Goal: Check status: Check status

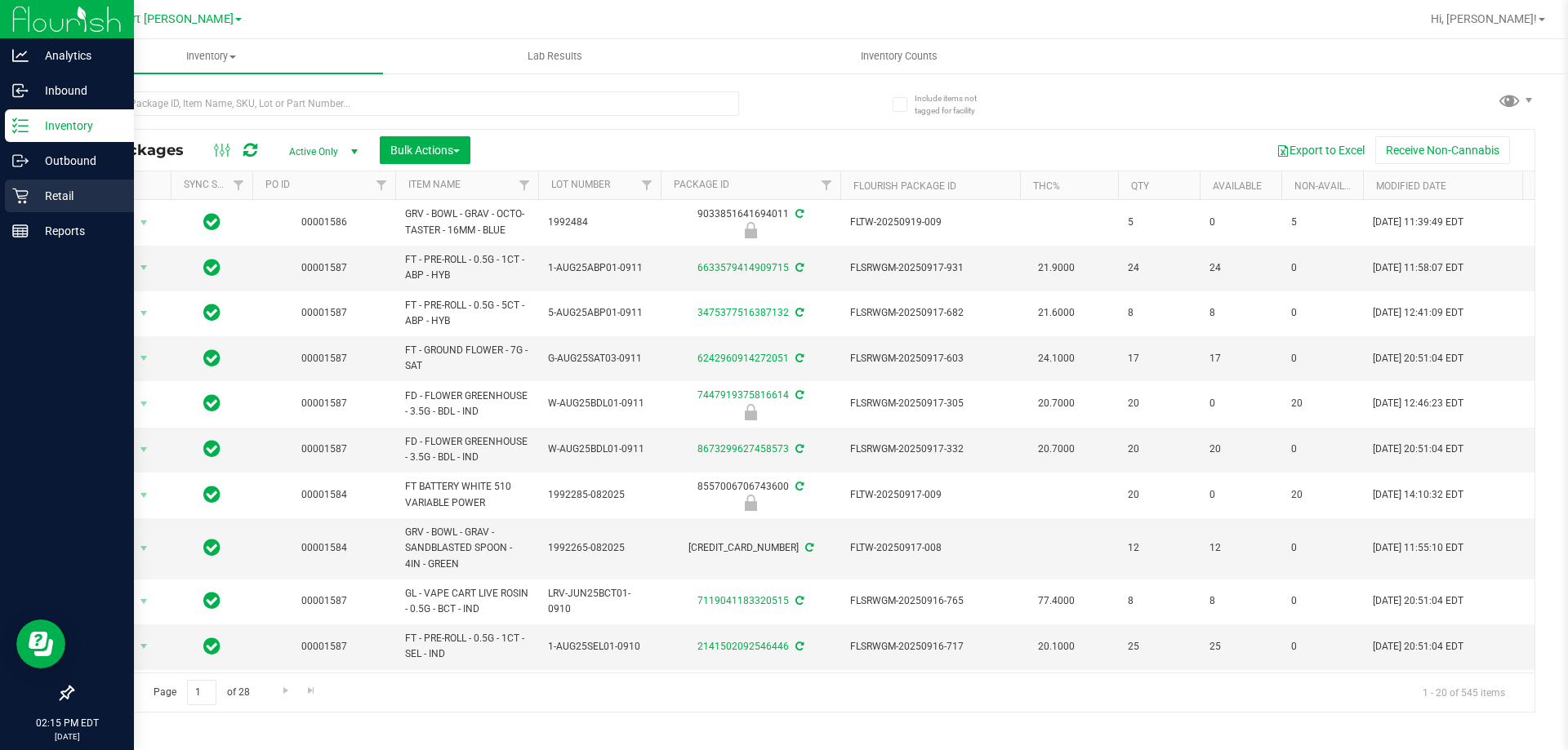
click at [65, 185] on div "Retail" at bounding box center [70, 195] width 129 height 33
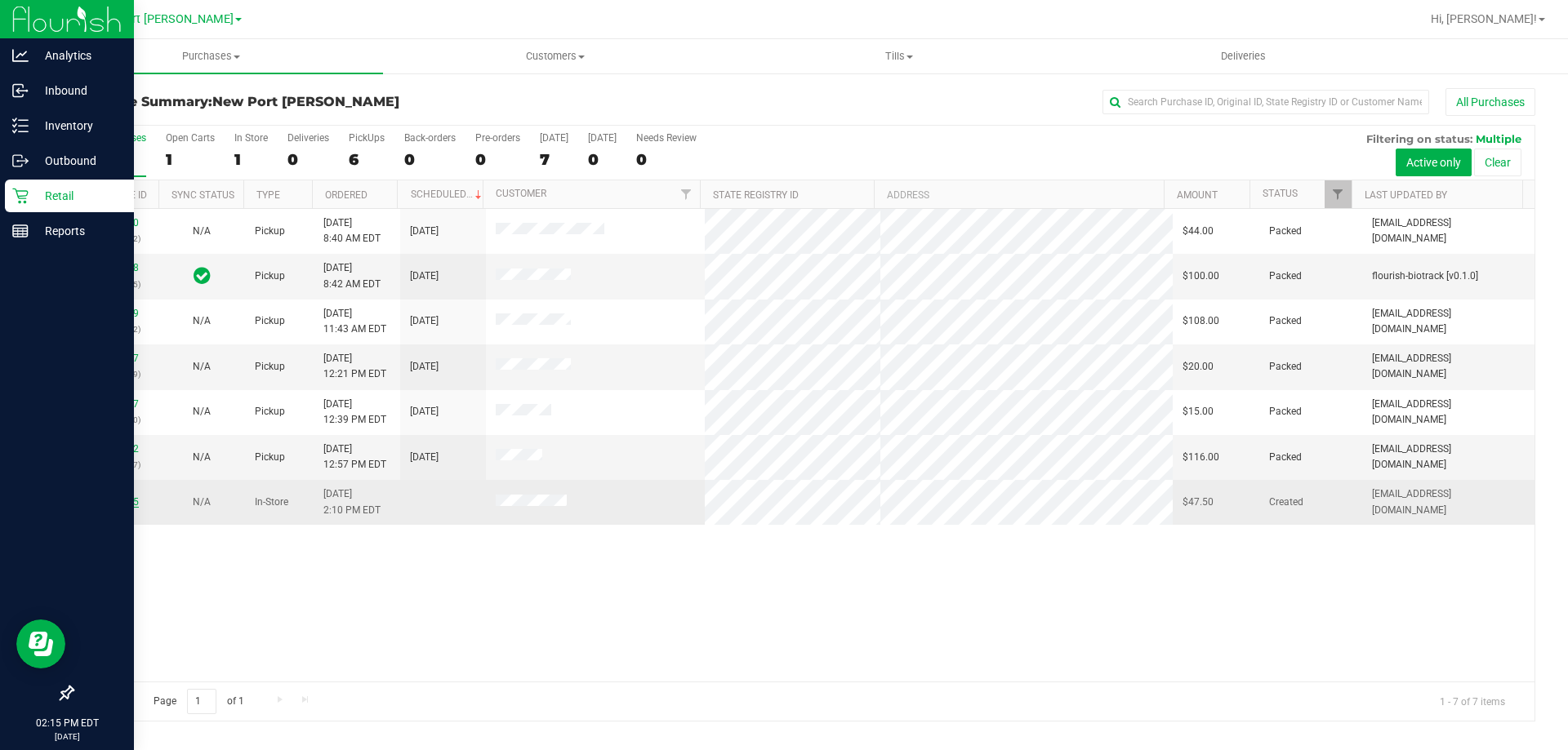
click at [129, 498] on link "11994465" at bounding box center [116, 502] width 46 height 12
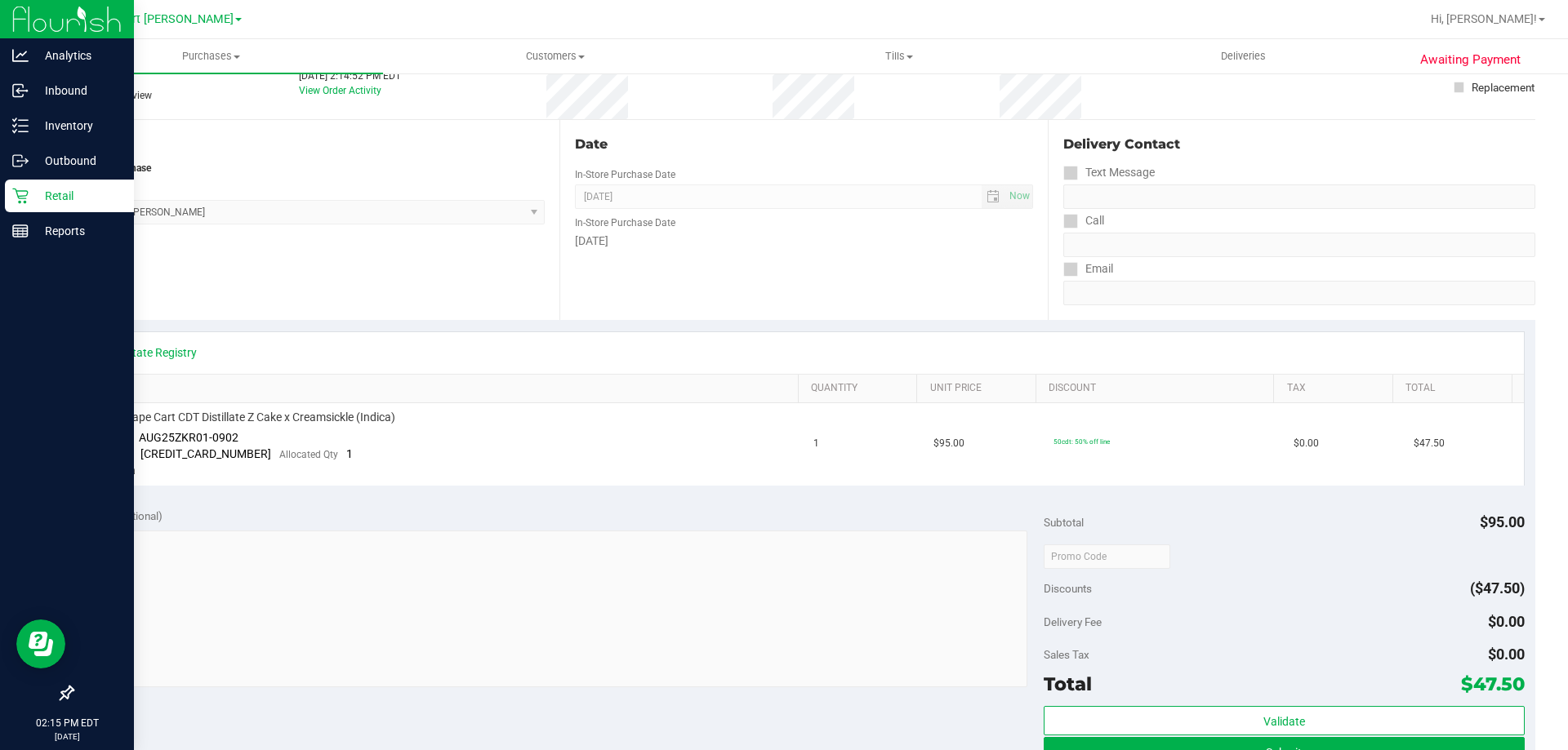
scroll to position [245, 0]
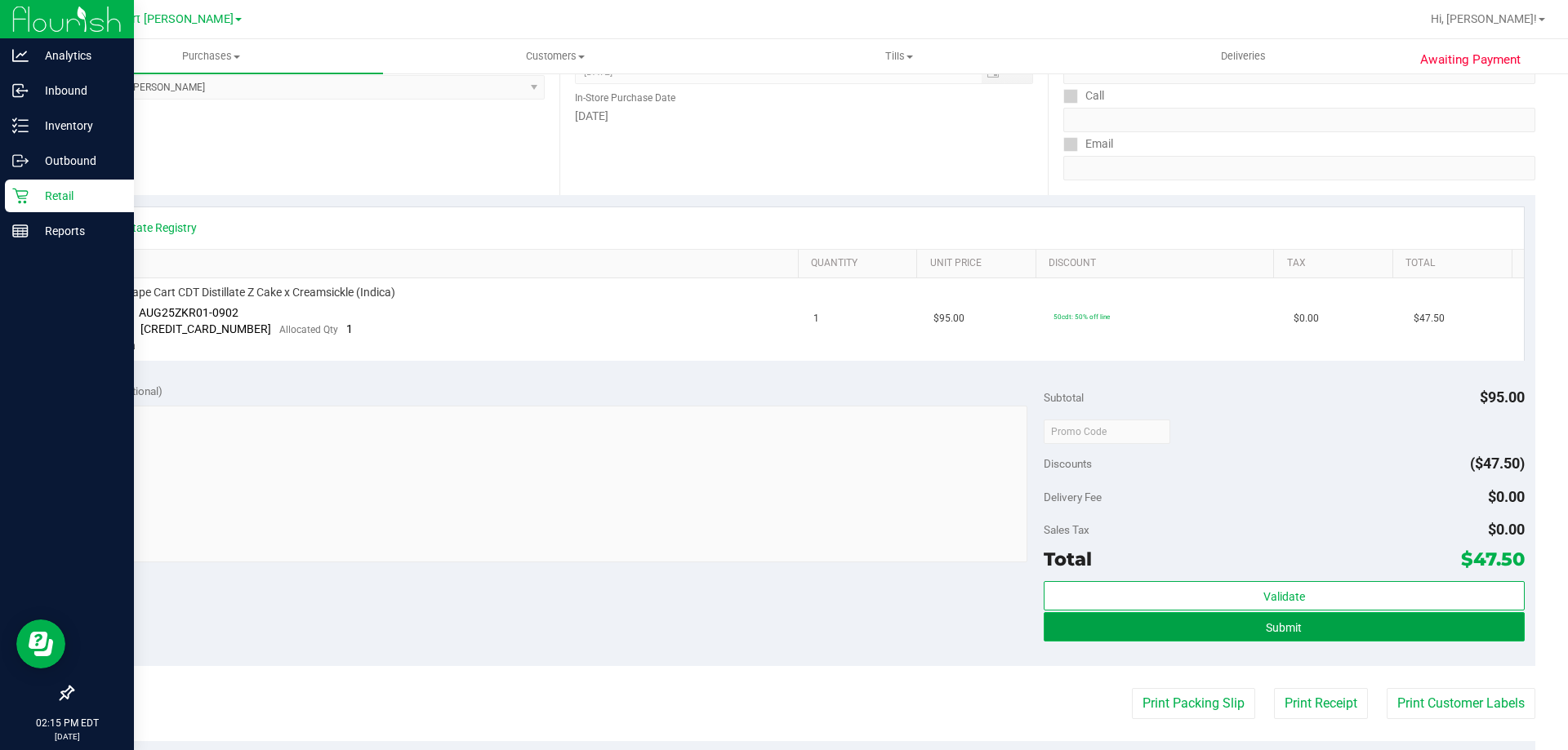
click at [1237, 625] on button "Submit" at bounding box center [1283, 627] width 480 height 29
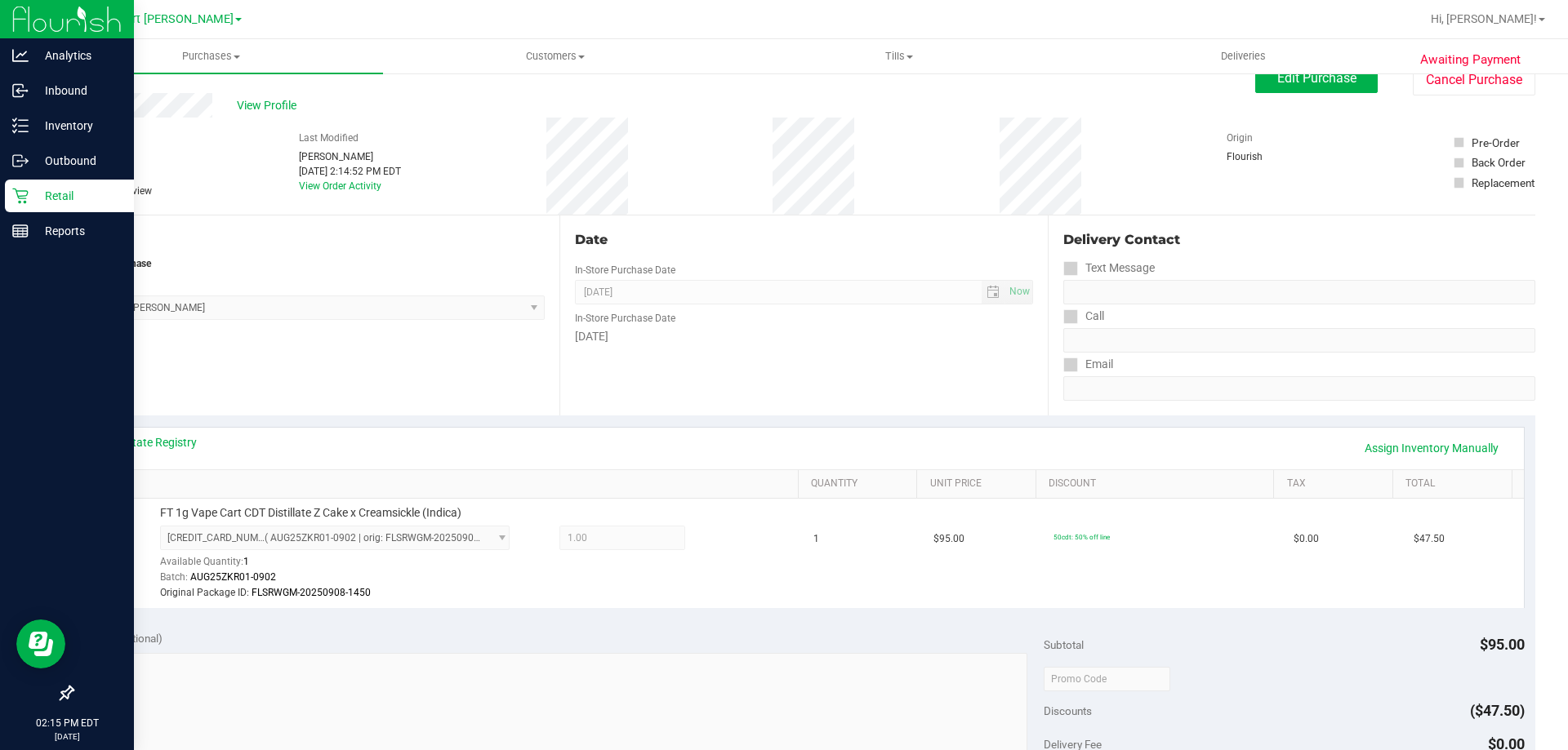
scroll to position [0, 0]
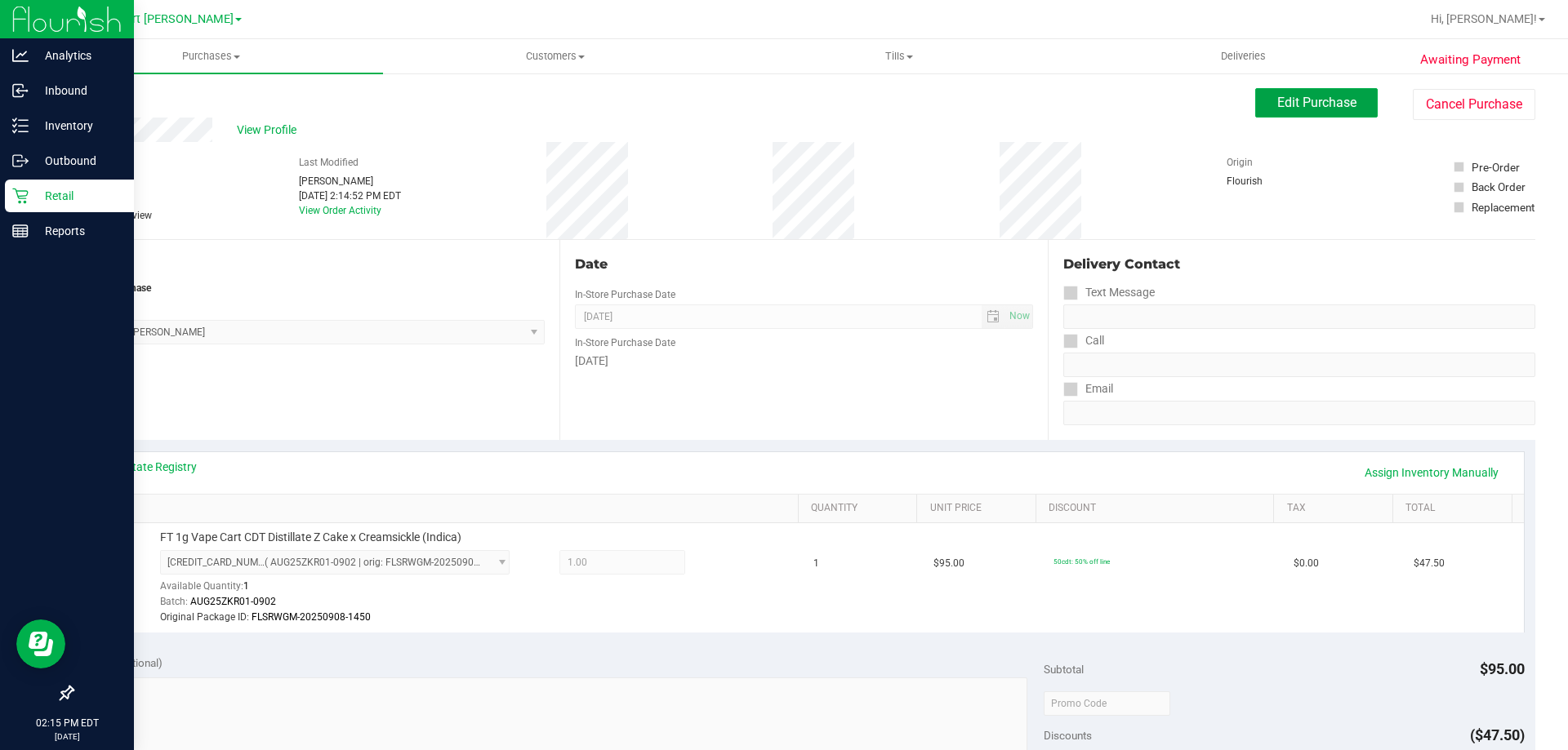
drag, startPoint x: 1287, startPoint y: 96, endPoint x: 1364, endPoint y: 209, distance: 136.7
click at [1291, 98] on span "Edit Purchase" at bounding box center [1317, 102] width 80 height 16
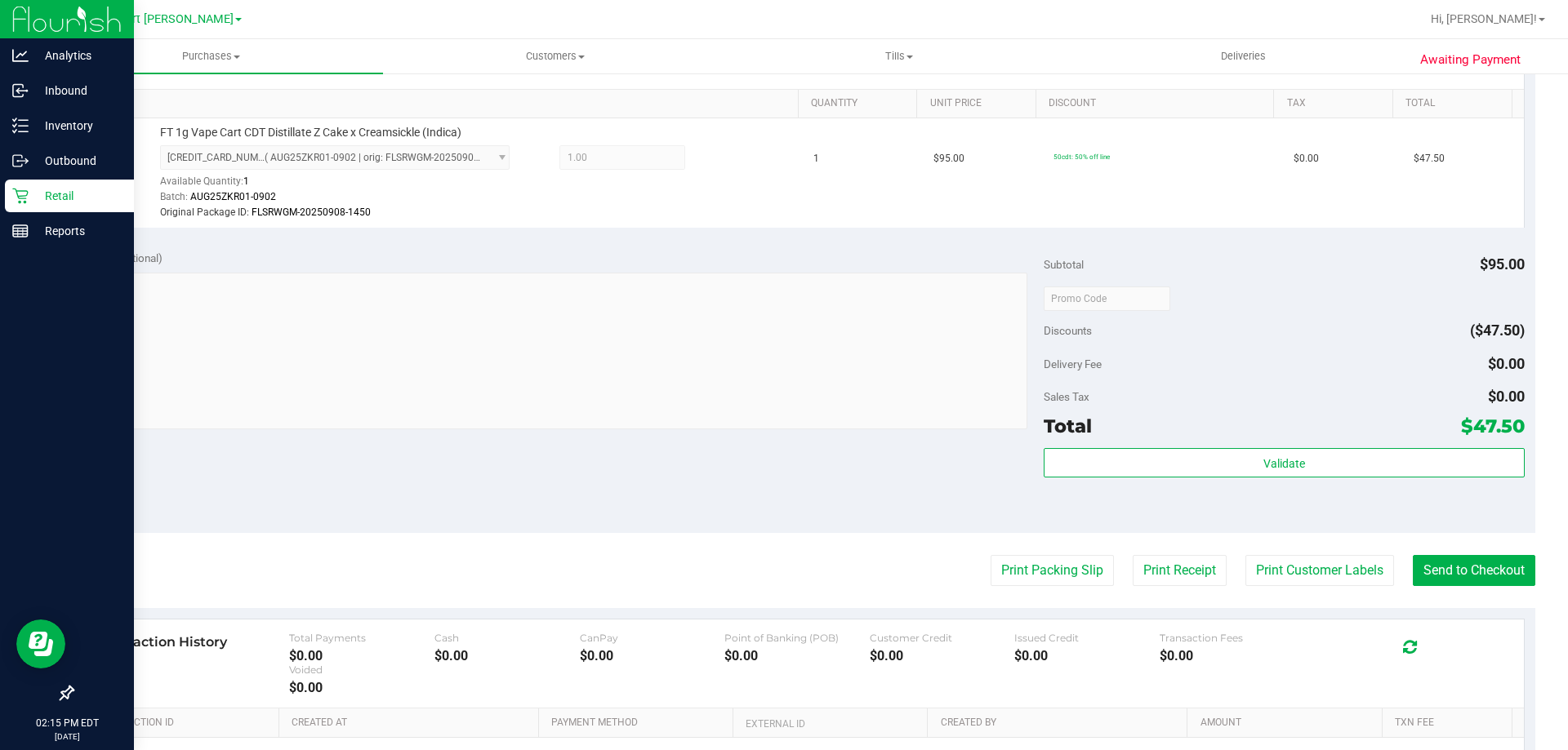
scroll to position [408, 0]
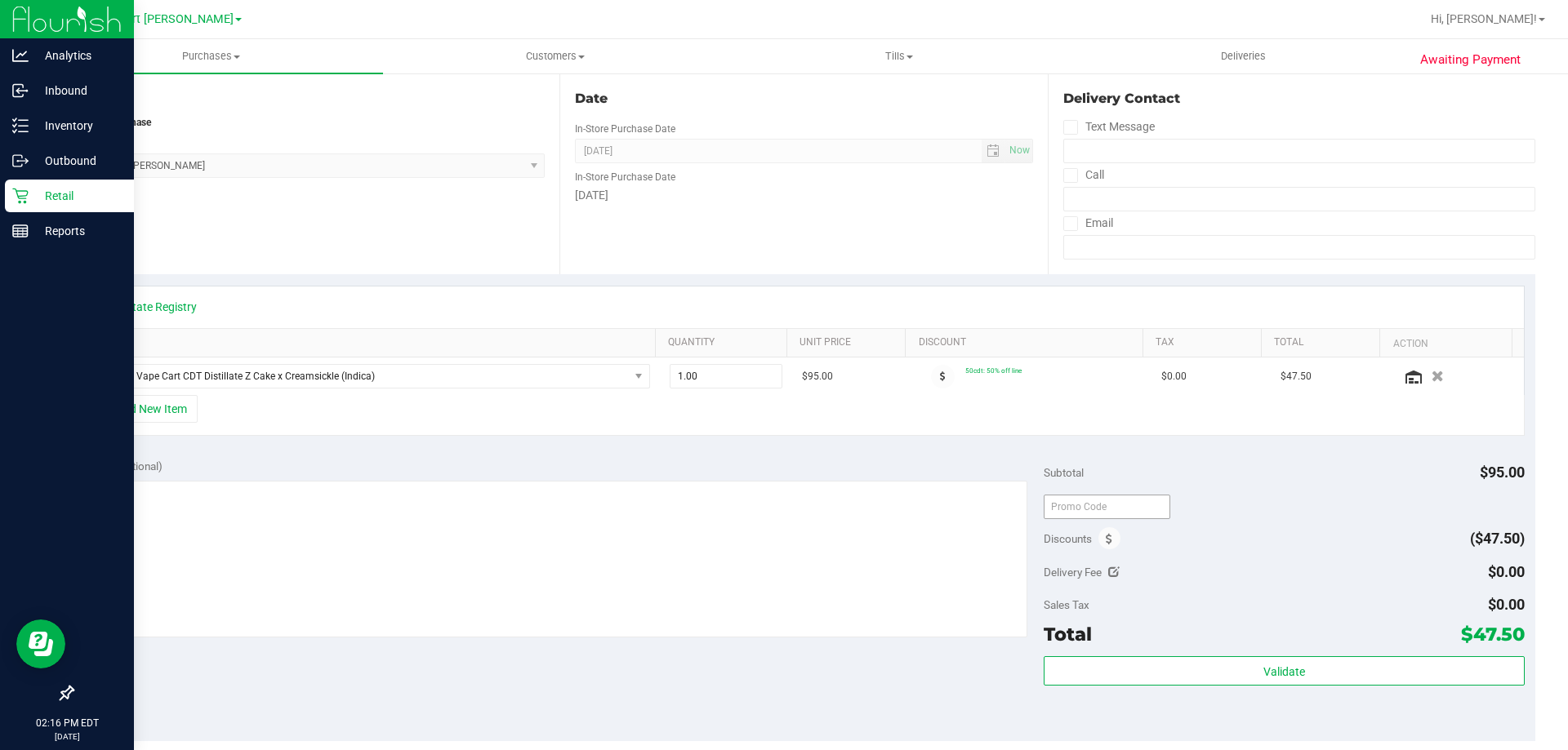
scroll to position [163, 0]
click at [1103, 530] on span at bounding box center [1110, 541] width 22 height 22
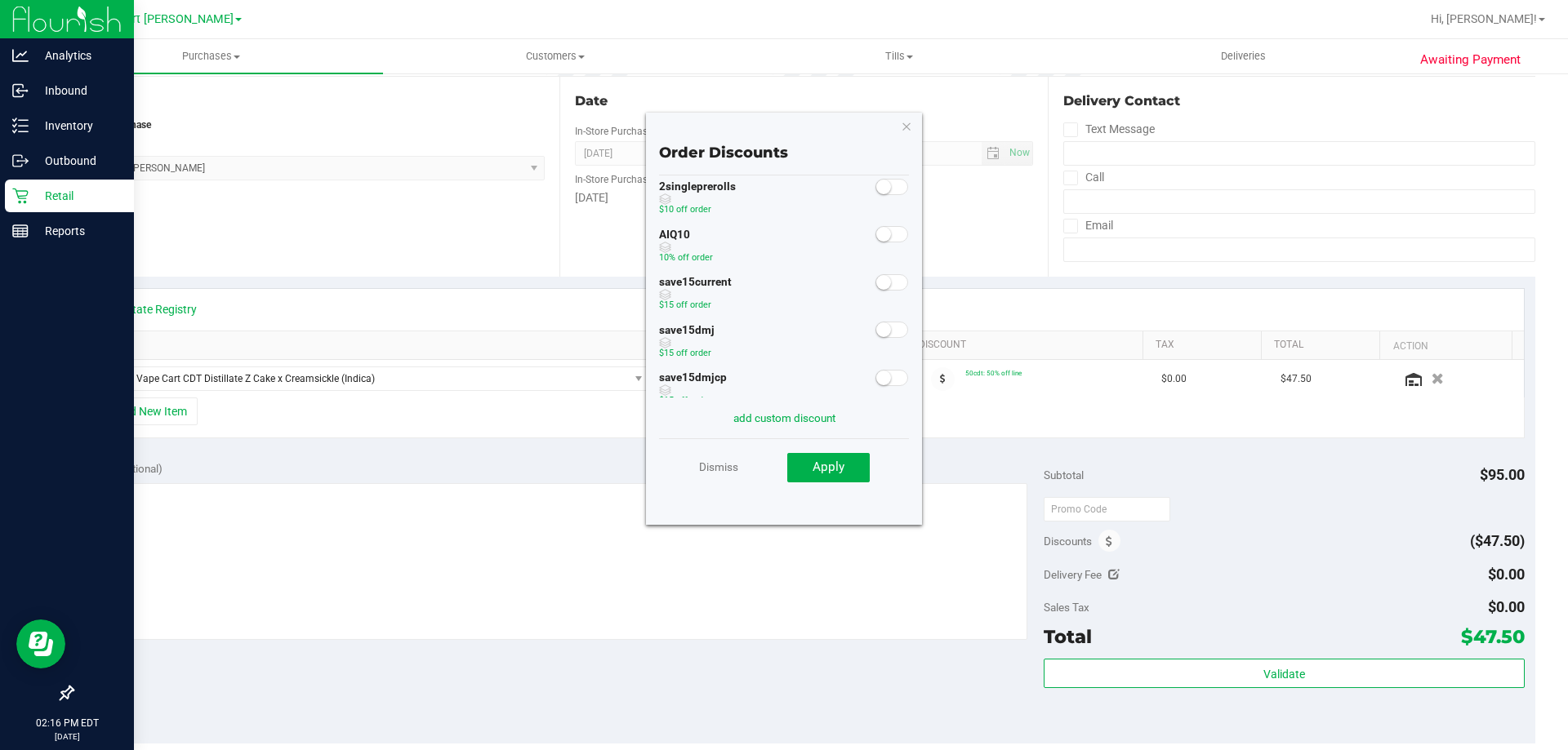
scroll to position [0, 0]
click at [907, 123] on icon "button" at bounding box center [907, 125] width 12 height 19
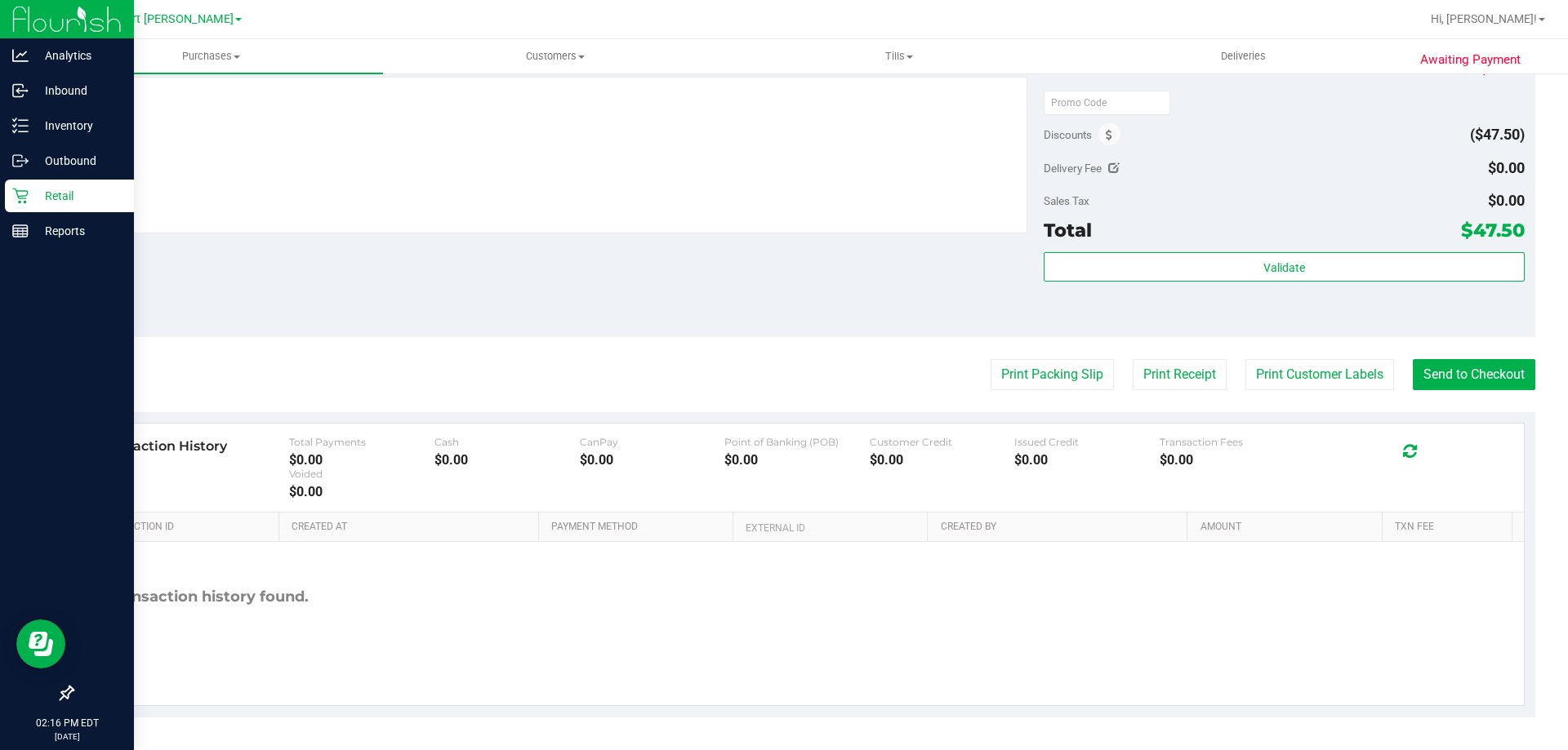
scroll to position [325, 0]
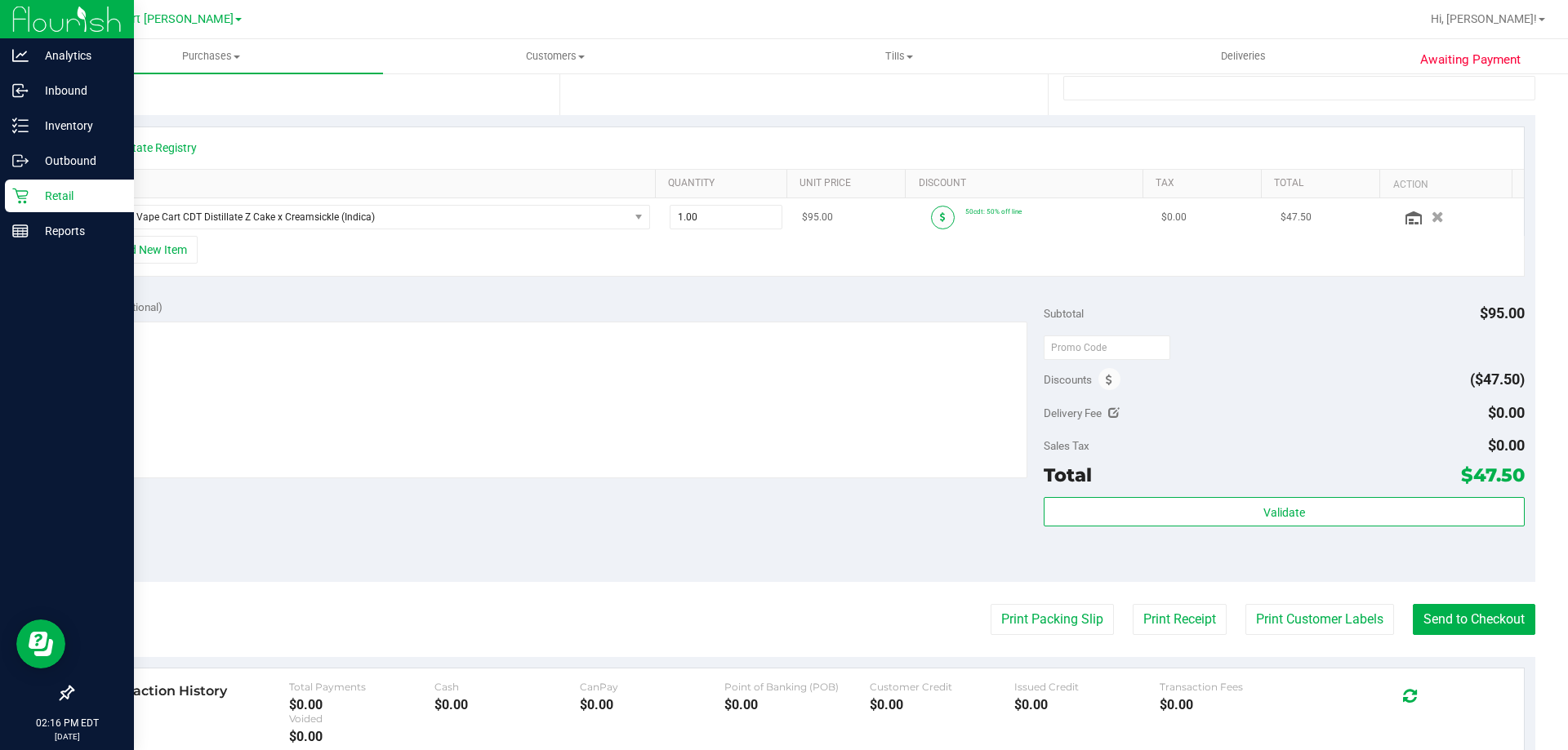
click at [931, 221] on span at bounding box center [943, 218] width 23 height 23
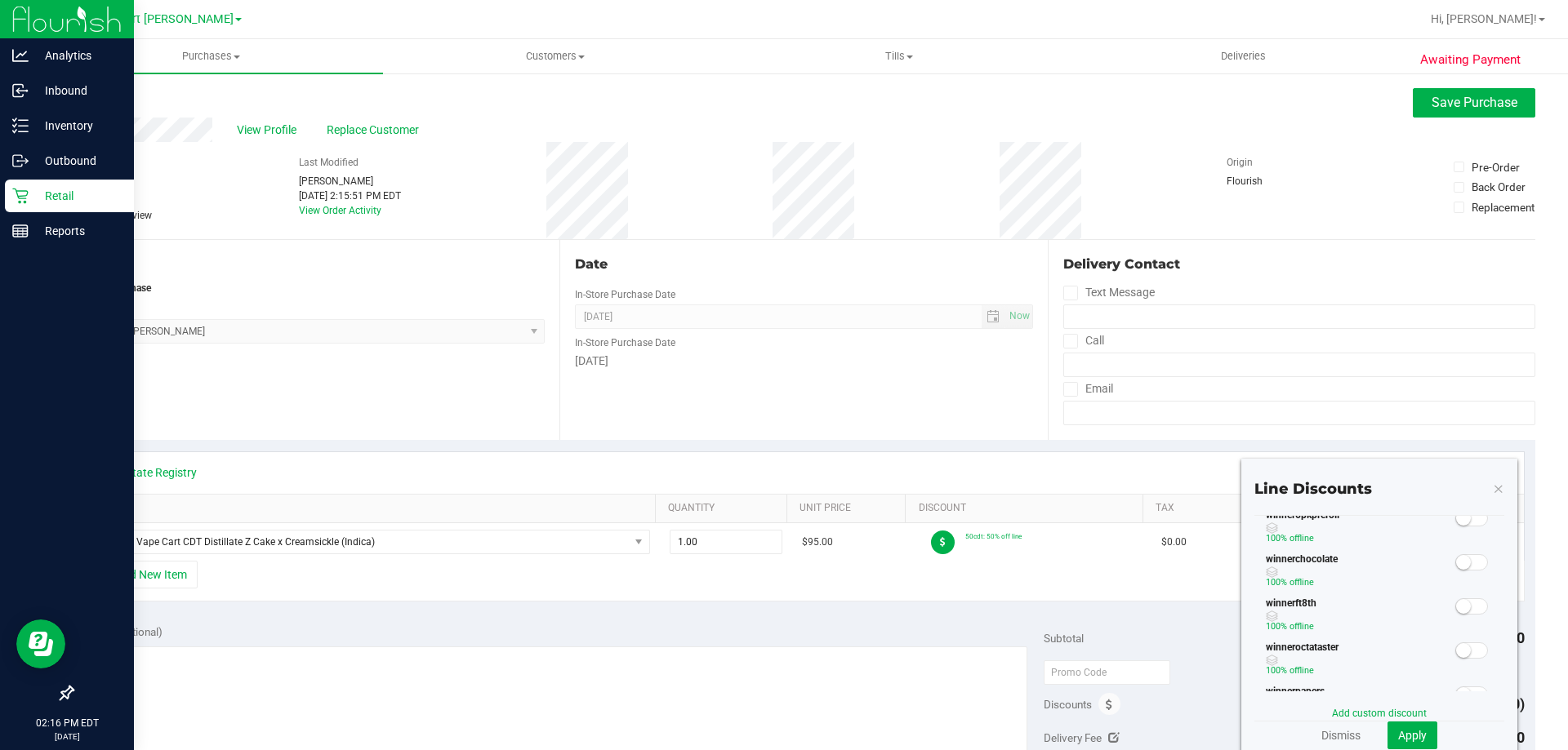
scroll to position [565, 0]
click at [1346, 731] on link "Dismiss" at bounding box center [1341, 735] width 39 height 16
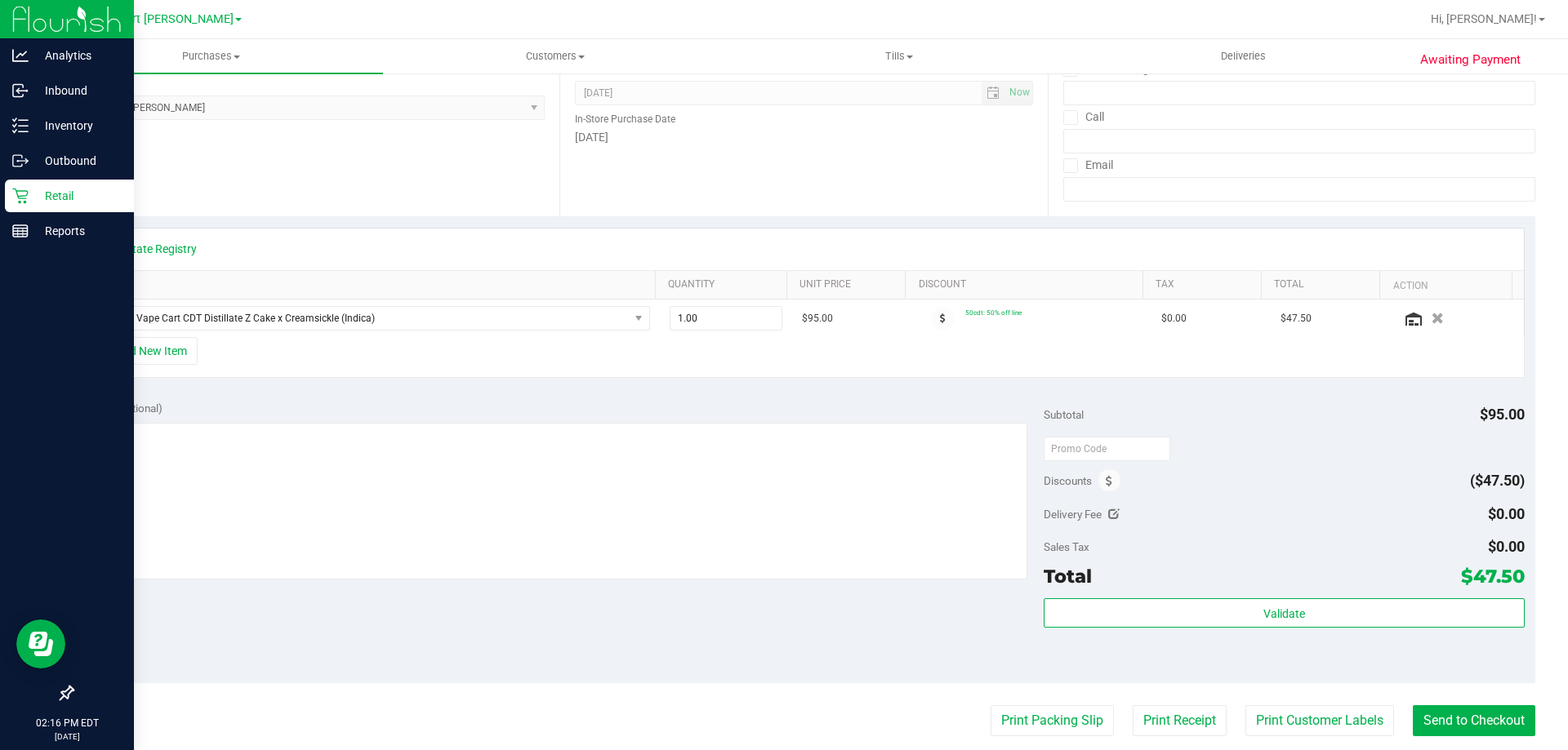
scroll to position [245, 0]
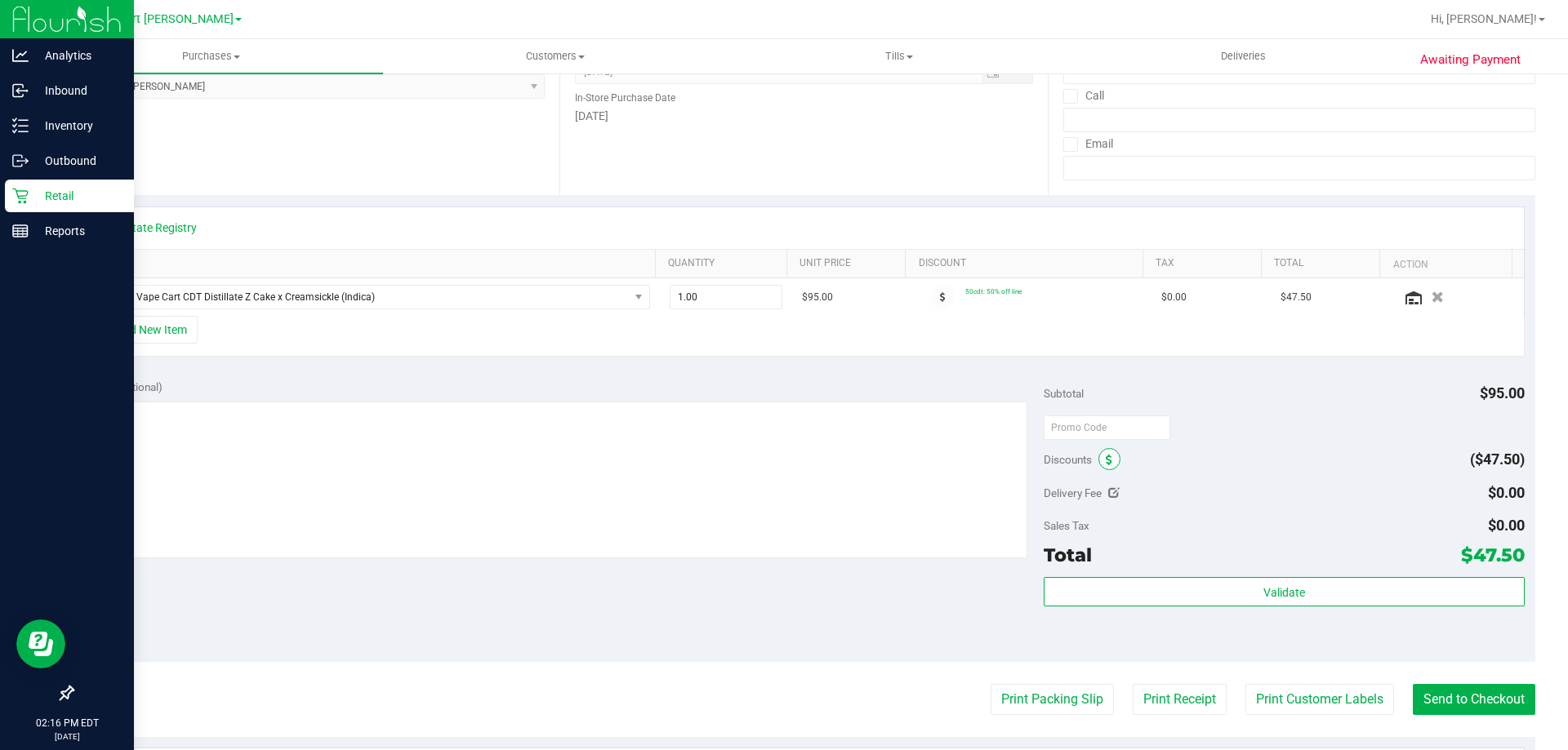
click at [1099, 462] on span at bounding box center [1110, 459] width 22 height 22
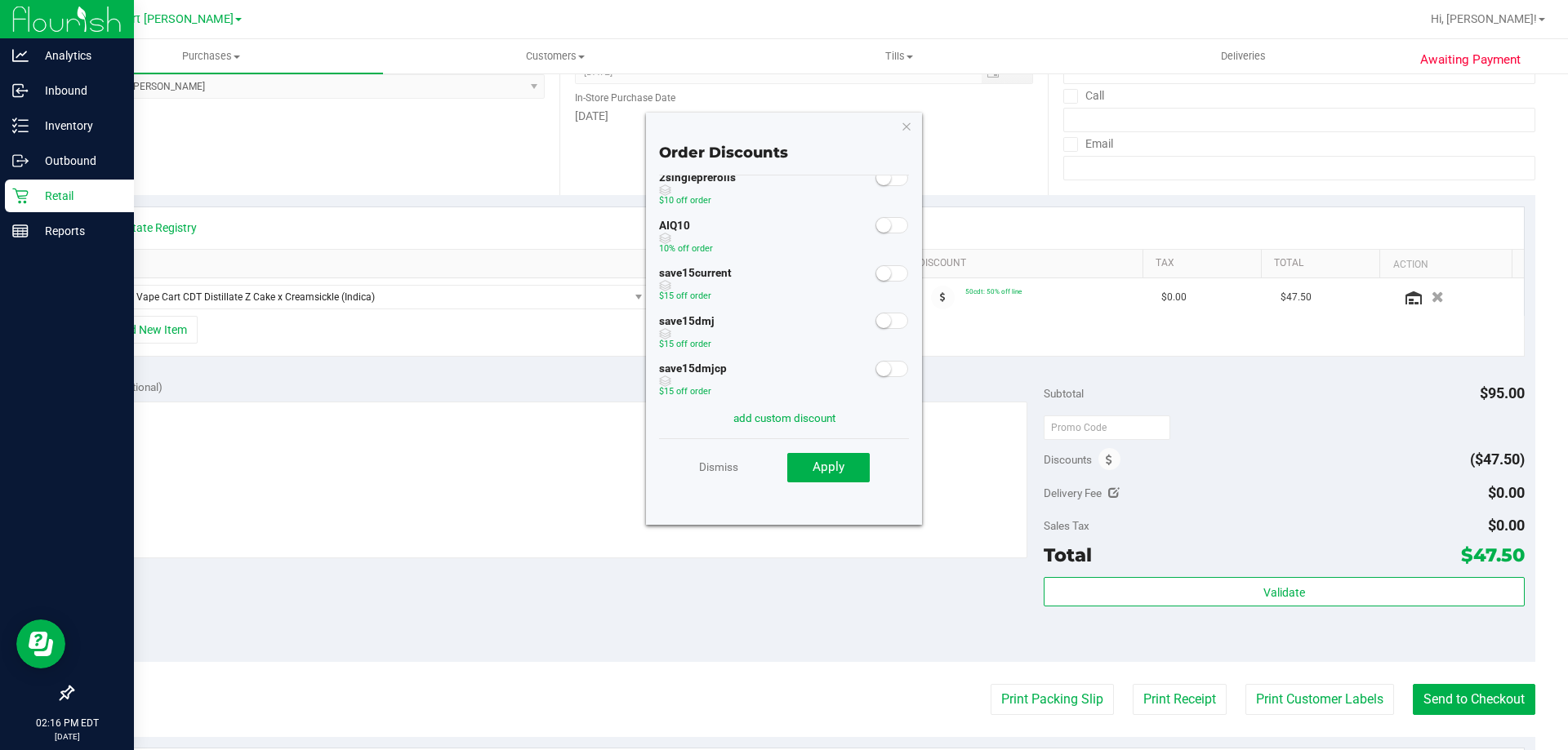
scroll to position [43, 0]
click at [721, 458] on link "Dismiss" at bounding box center [718, 467] width 39 height 29
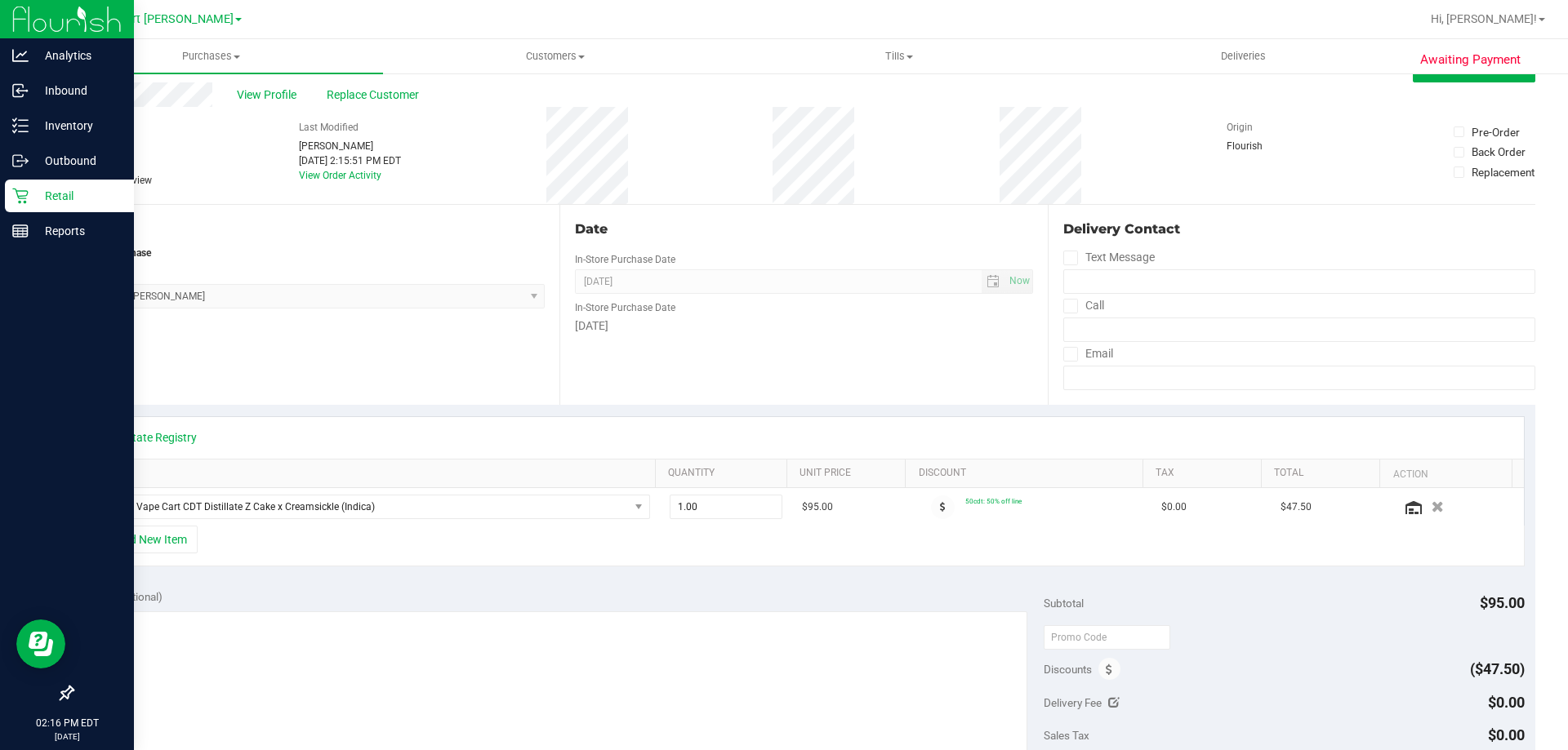
scroll to position [0, 0]
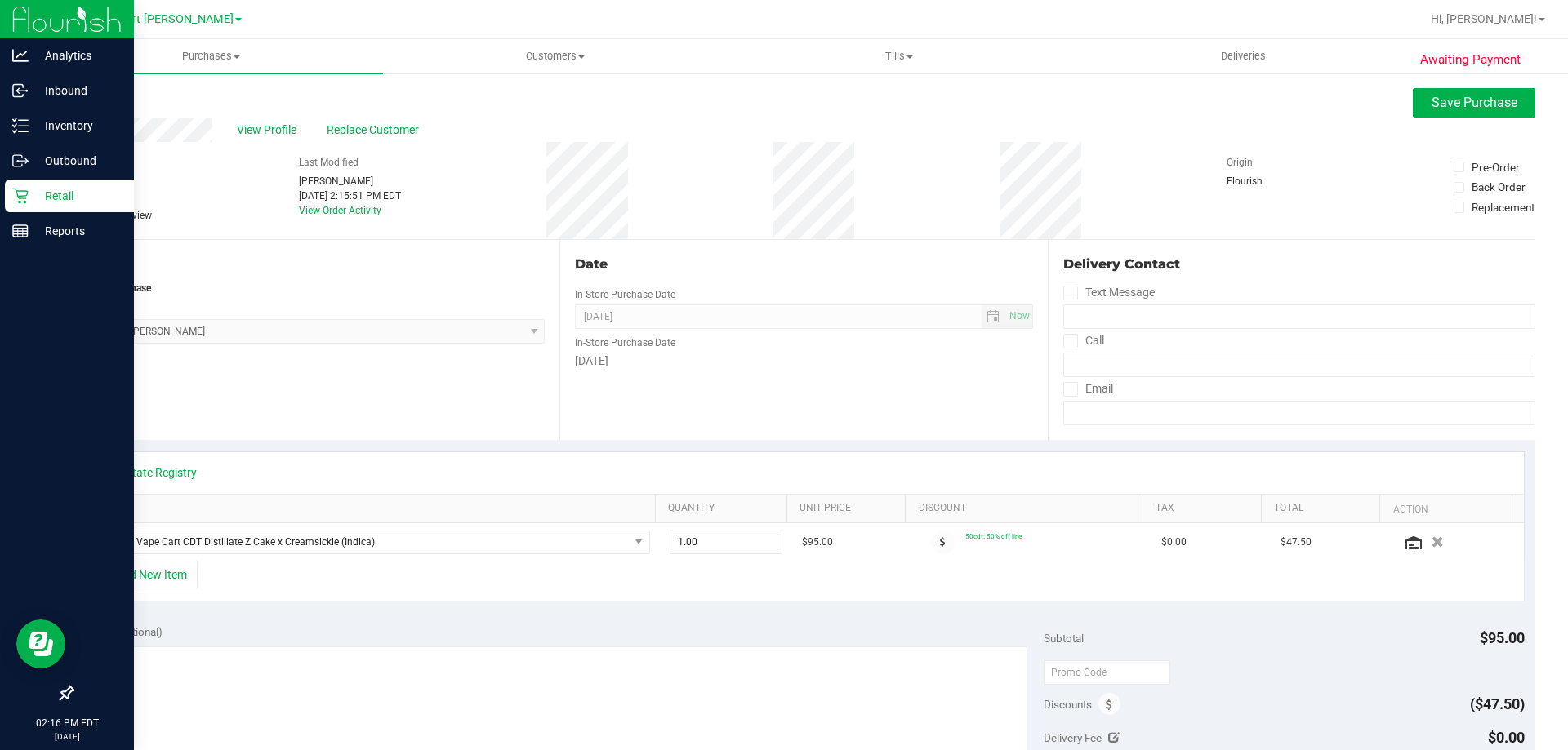
click at [31, 200] on p "Retail" at bounding box center [77, 195] width 98 height 19
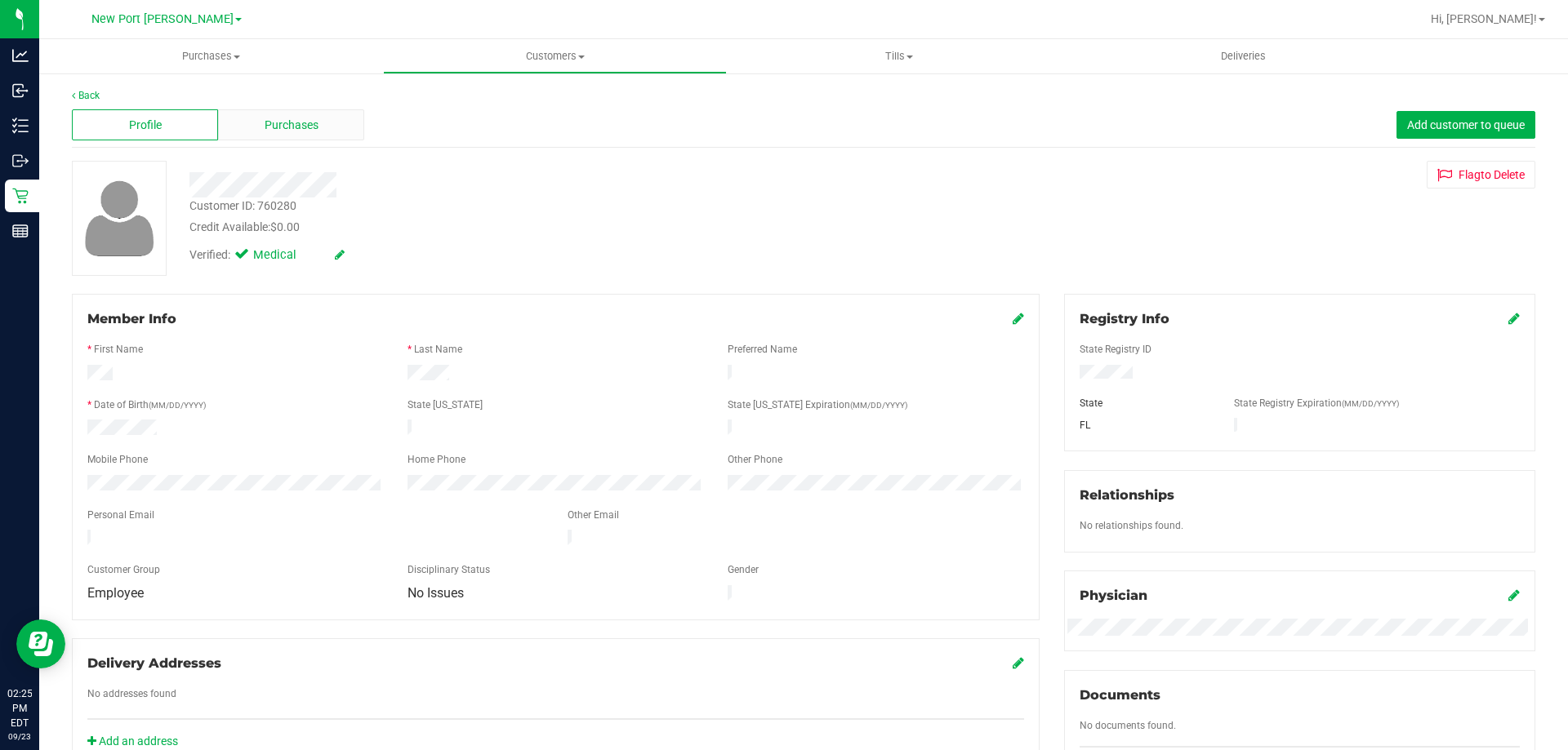
click at [280, 116] on span "Purchases" at bounding box center [292, 125] width 54 height 17
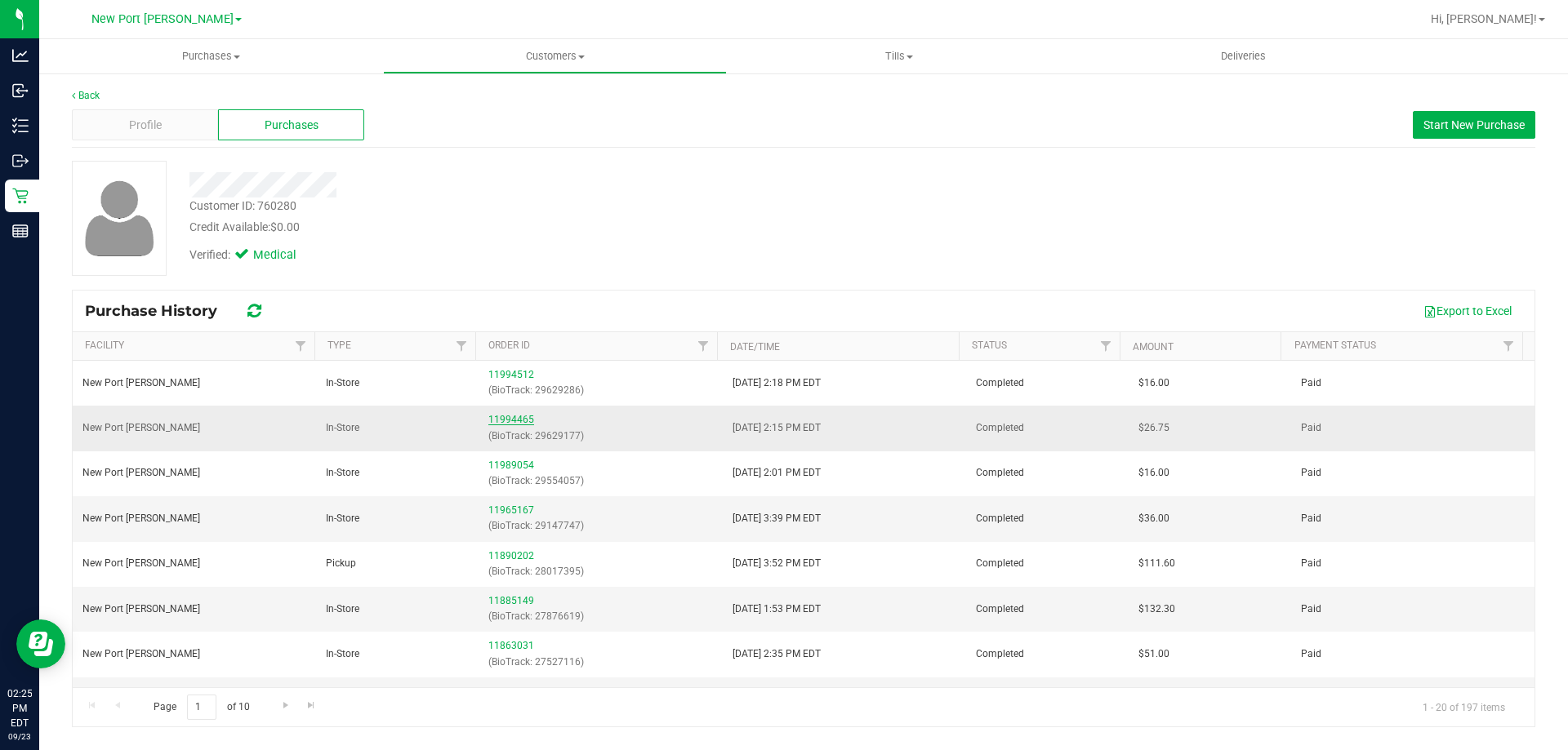
click at [506, 416] on link "11994465" at bounding box center [511, 420] width 46 height 12
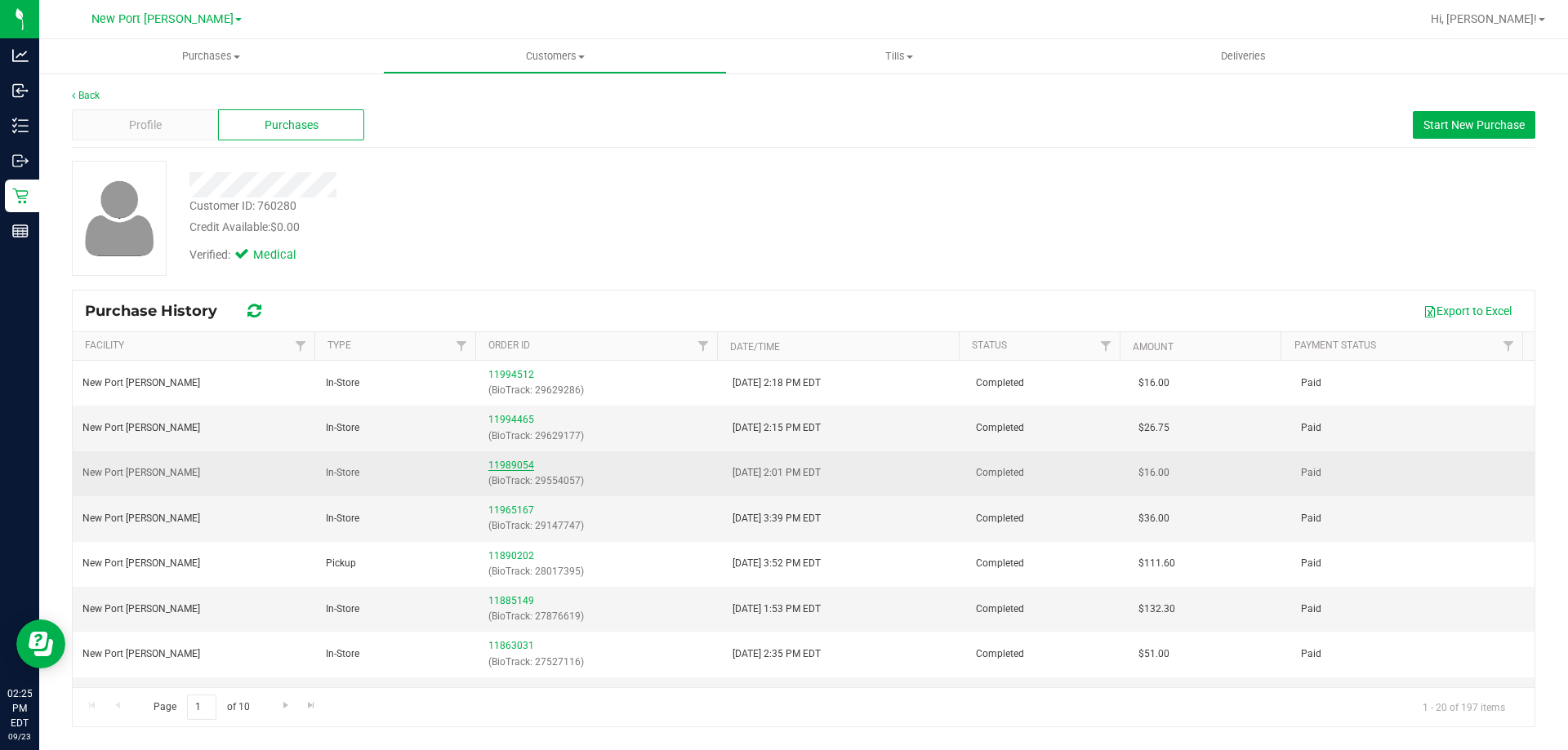
click at [511, 467] on link "11989054" at bounding box center [511, 466] width 46 height 12
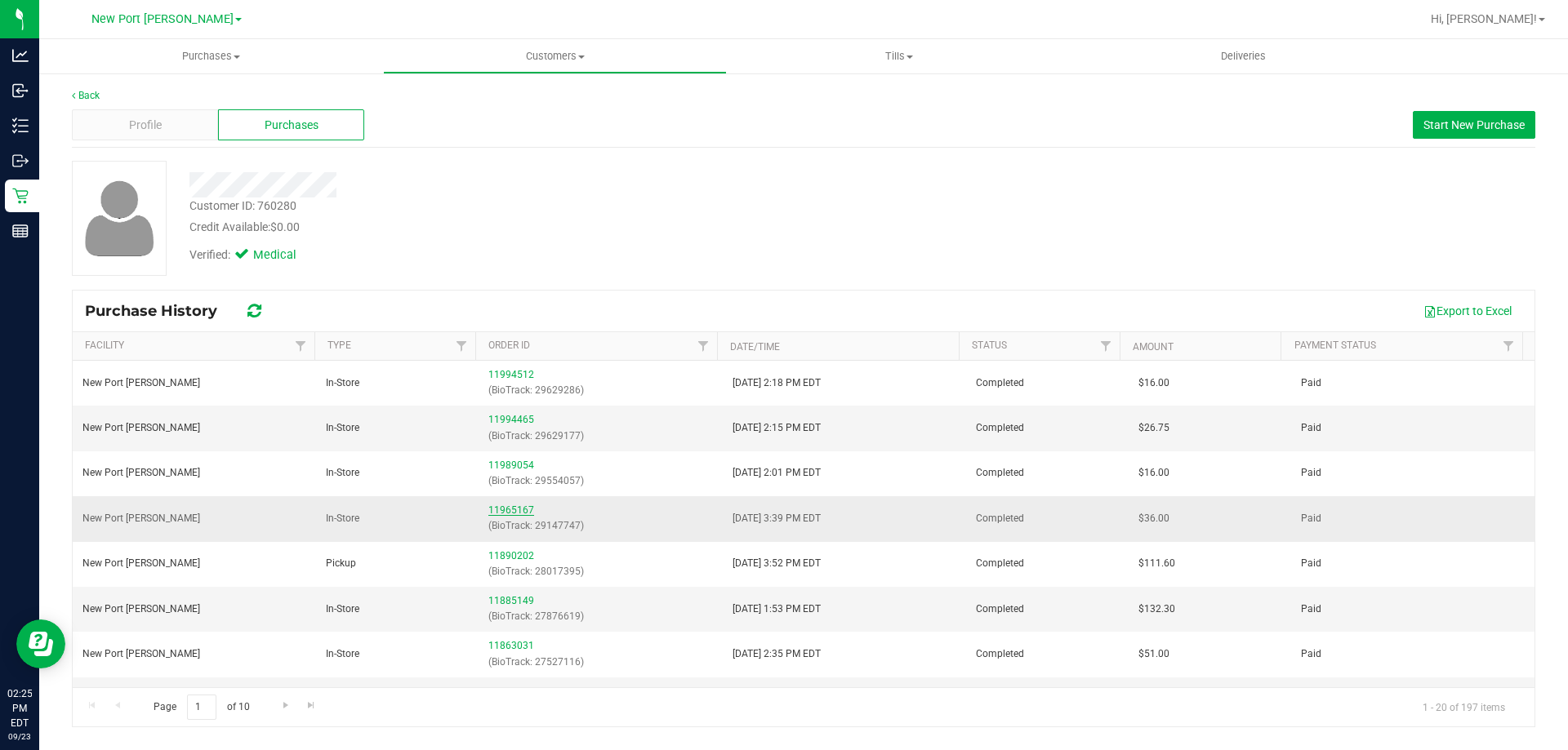
click at [504, 511] on link "11965167" at bounding box center [511, 510] width 46 height 12
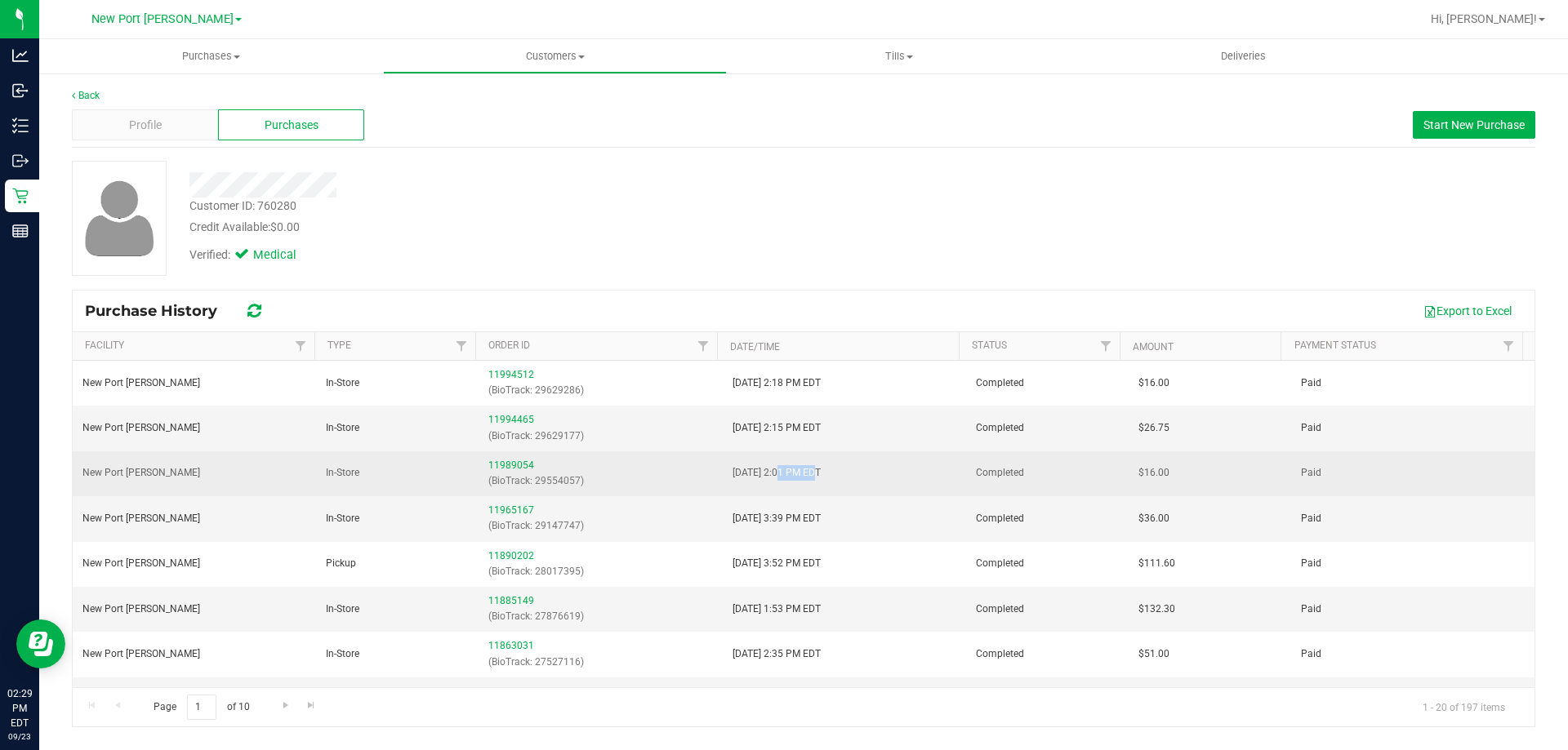
drag, startPoint x: 775, startPoint y: 474, endPoint x: 810, endPoint y: 473, distance: 35.0
click at [810, 473] on span "9/22/2025 2:01 PM EDT" at bounding box center [776, 473] width 88 height 16
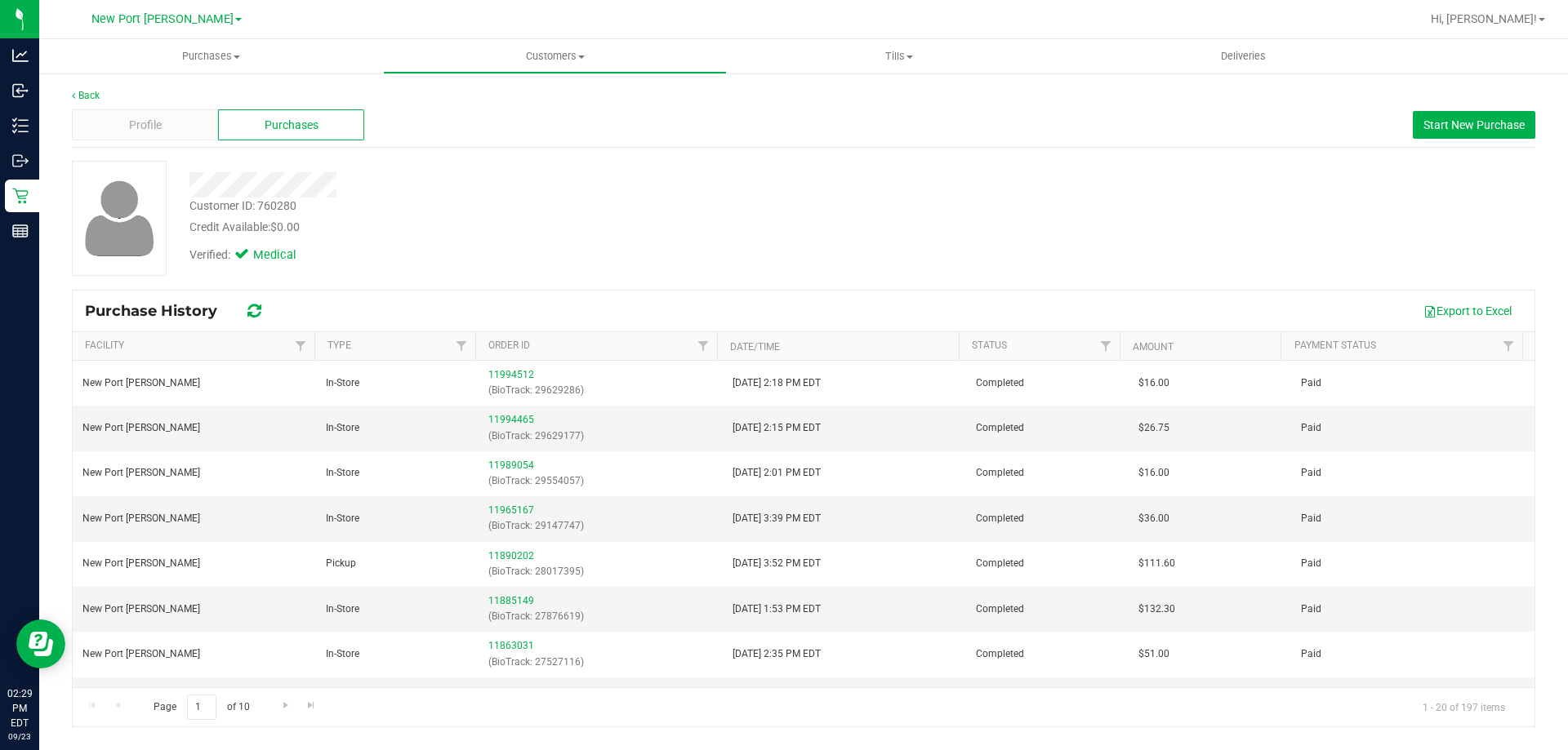
click at [699, 229] on div "Credit Available: $0.00" at bounding box center [549, 227] width 719 height 17
